Goal: Information Seeking & Learning: Learn about a topic

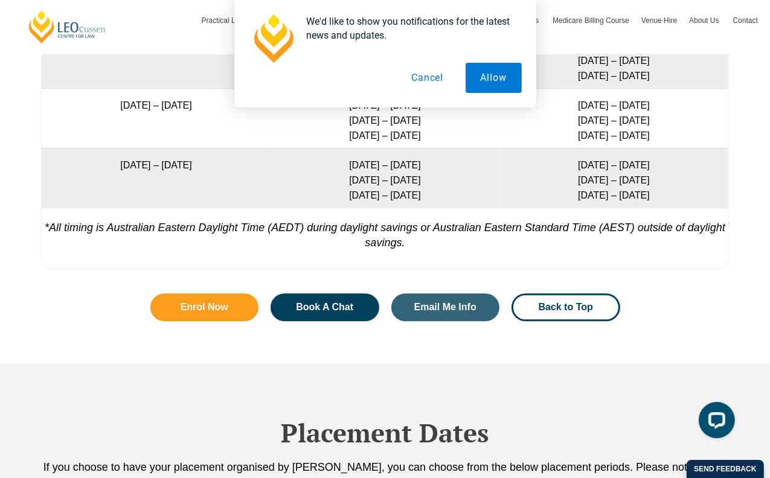
click at [430, 80] on button "Cancel" at bounding box center [427, 78] width 62 height 30
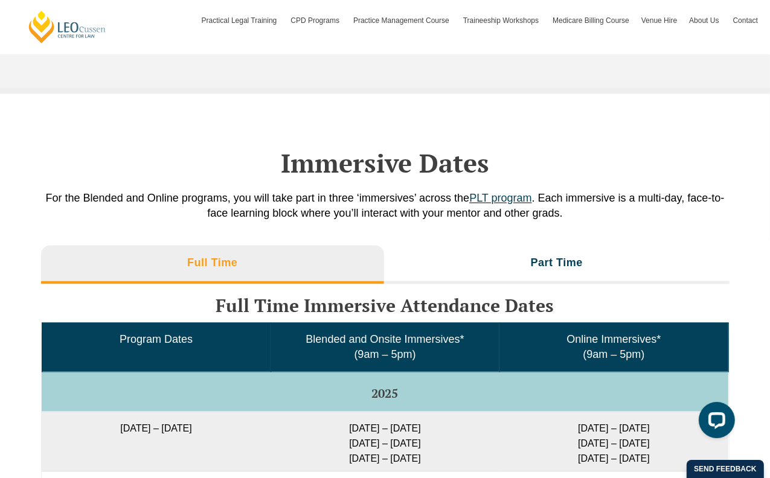
scroll to position [1832, 0]
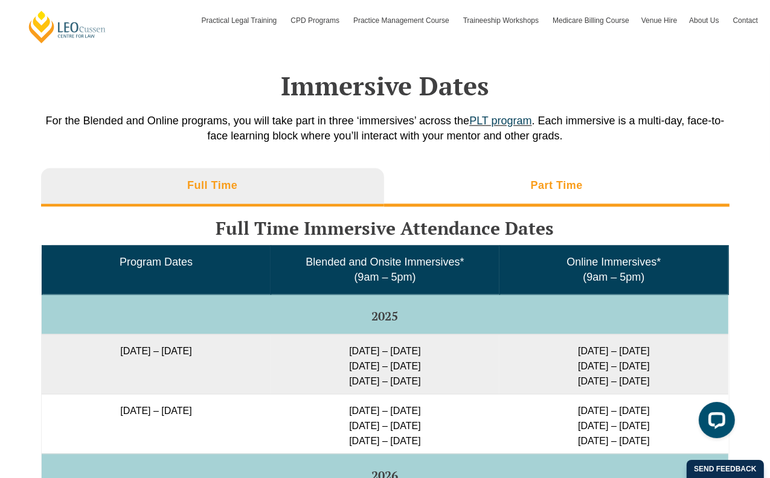
drag, startPoint x: 540, startPoint y: 182, endPoint x: 517, endPoint y: 194, distance: 25.7
click at [540, 181] on h3 "Part Time" at bounding box center [557, 186] width 52 height 14
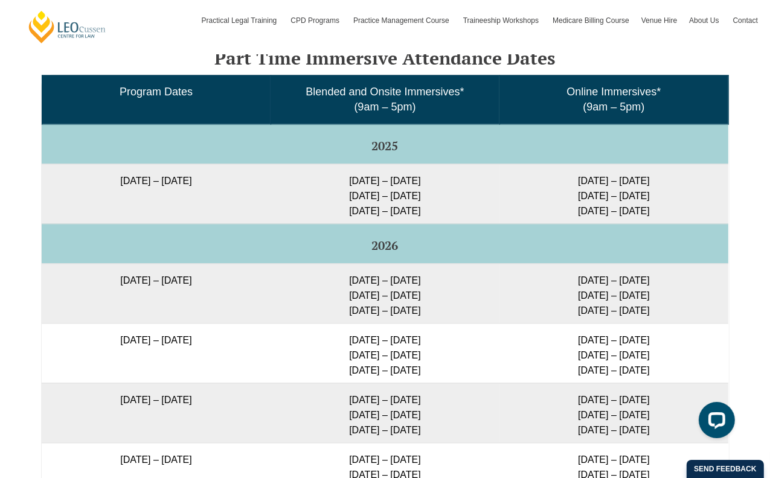
scroll to position [1972, 0]
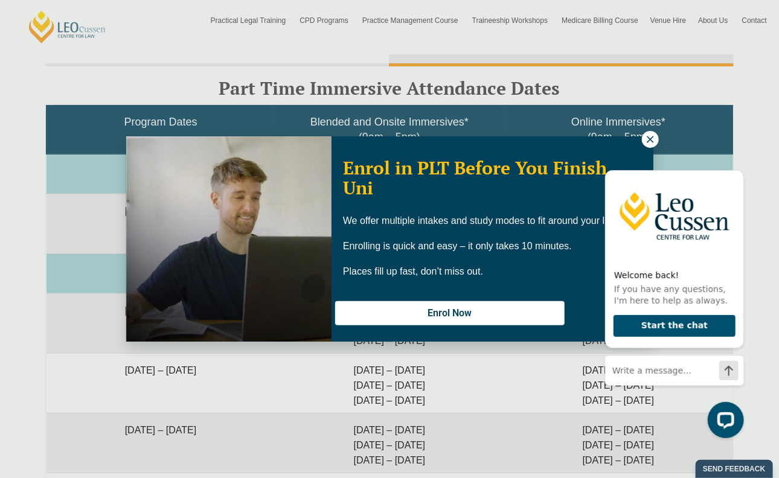
click at [647, 140] on icon at bounding box center [650, 139] width 11 height 11
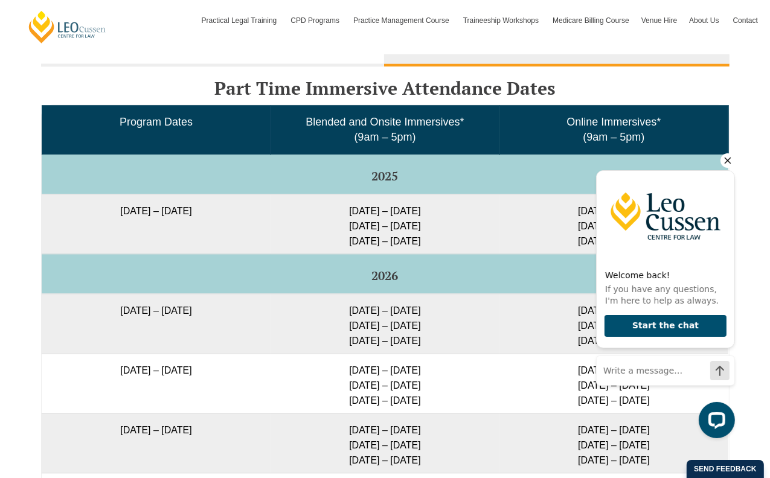
click at [728, 157] on icon "Hide greeting" at bounding box center [727, 160] width 14 height 14
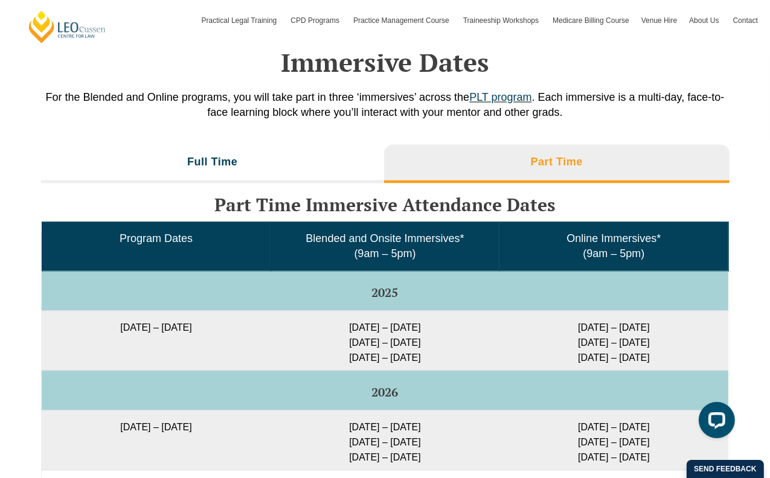
scroll to position [1832, 0]
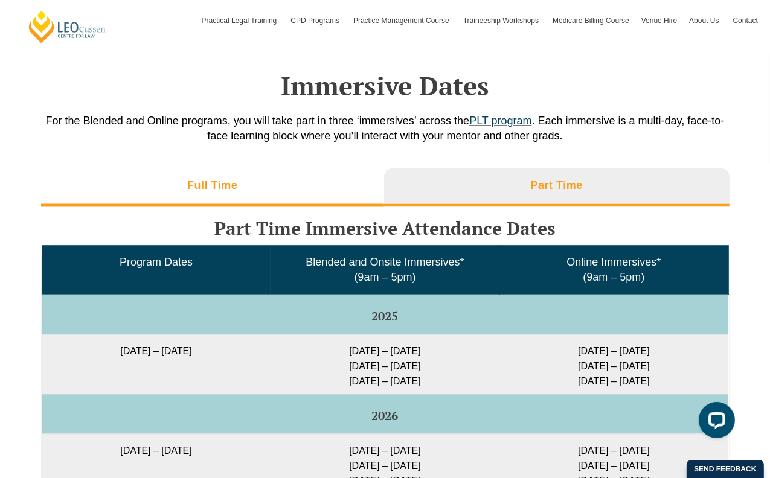
click at [304, 187] on li "Full Time" at bounding box center [213, 187] width 344 height 39
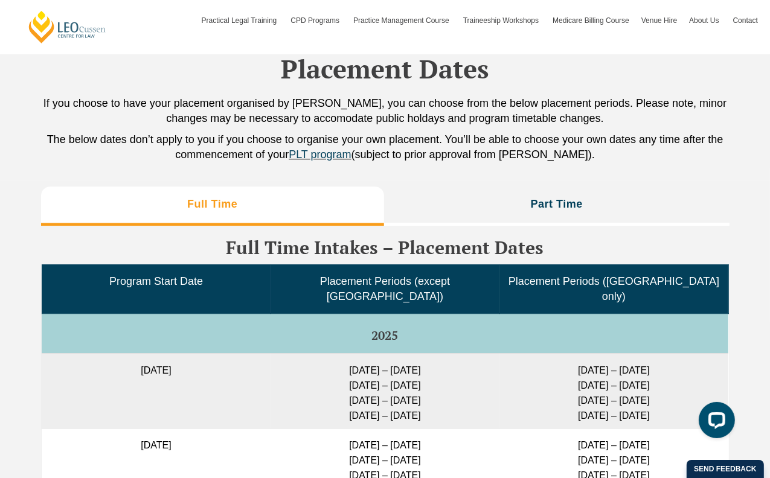
scroll to position [2959, 0]
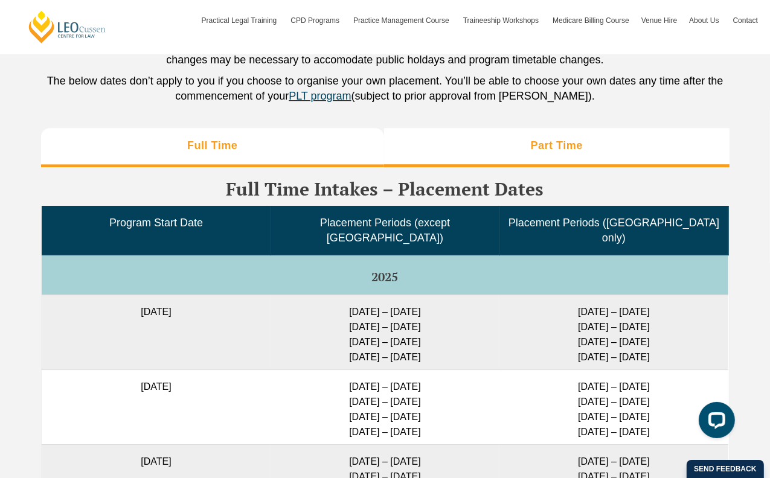
click at [517, 145] on li "Part Time" at bounding box center [556, 147] width 345 height 39
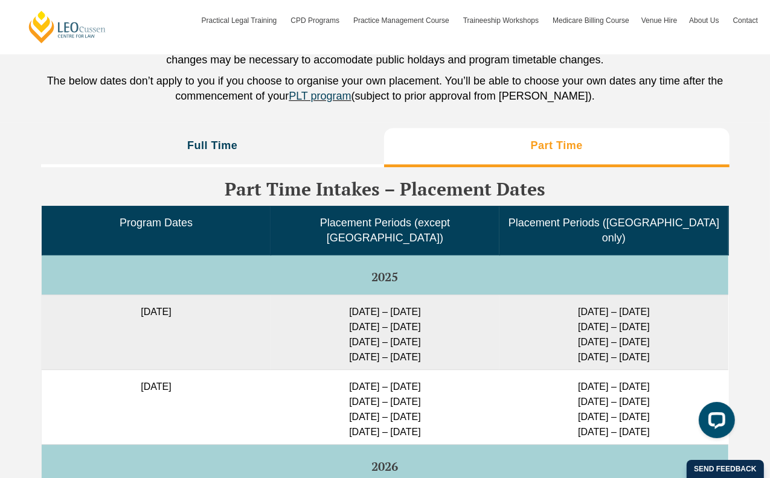
drag, startPoint x: 324, startPoint y: 290, endPoint x: 441, endPoint y: 292, distance: 117.2
click at [441, 295] on td "[DATE] – [DATE] [DATE] – [DATE] [DATE] – [DATE] [DATE] – [DATE]" at bounding box center [385, 332] width 229 height 75
